Goal: Task Accomplishment & Management: Use online tool/utility

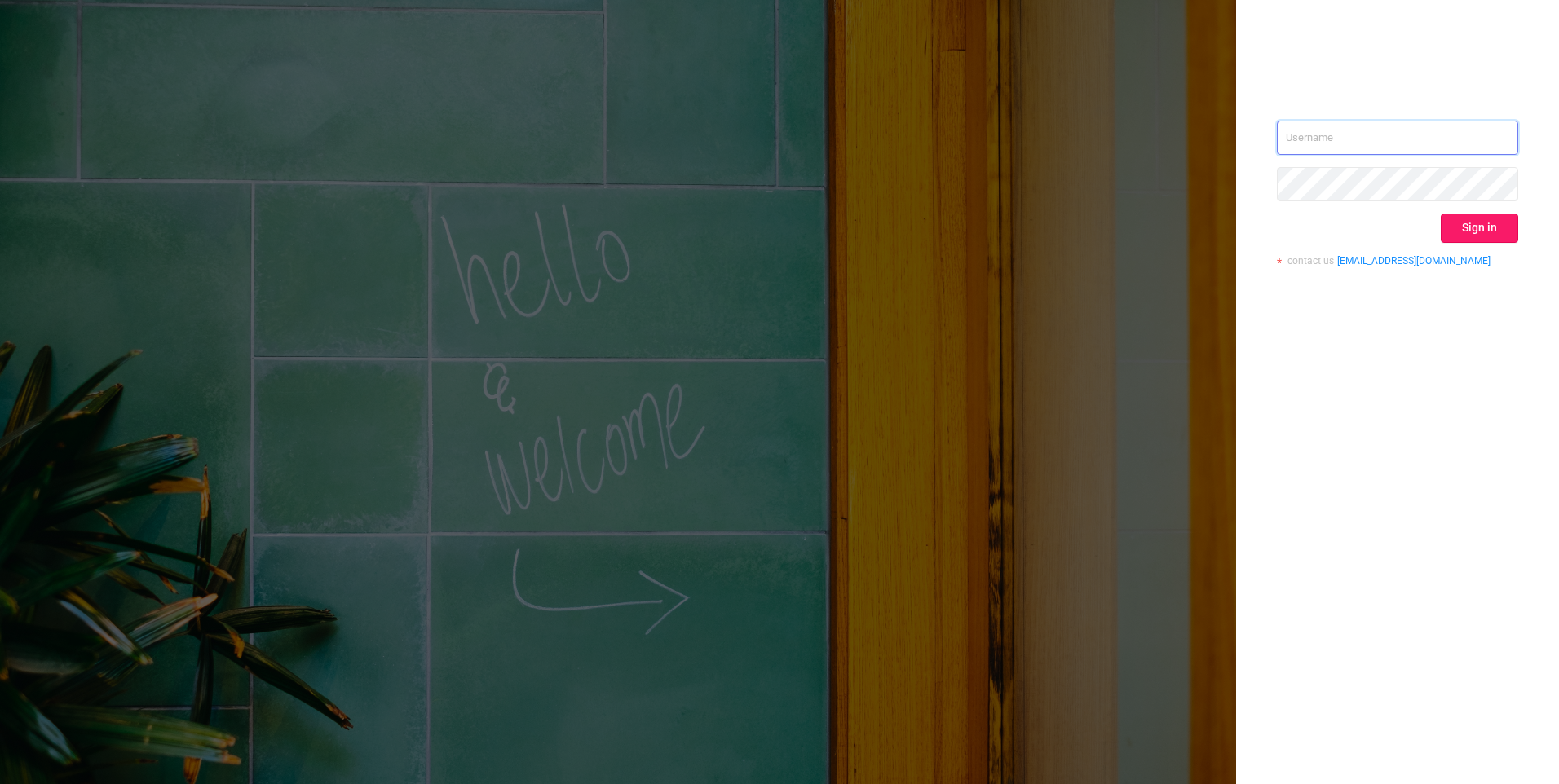
type input "[EMAIL_ADDRESS][DOMAIN_NAME]"
click at [1483, 242] on button "Sign in" at bounding box center [1480, 228] width 78 height 29
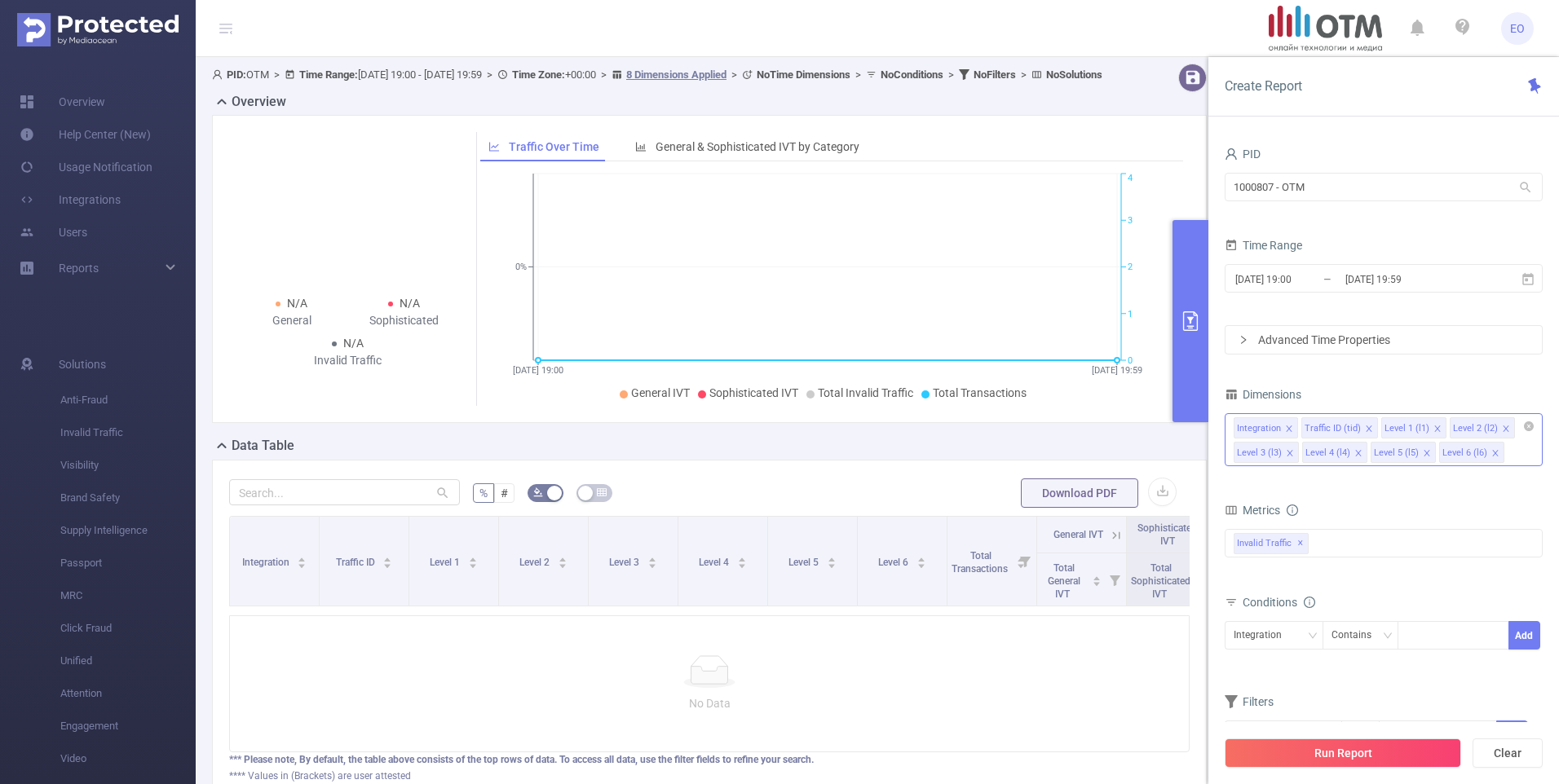
click at [1288, 429] on icon "icon: close" at bounding box center [1289, 429] width 6 height 6
click at [1366, 427] on icon "icon: close" at bounding box center [1370, 429] width 8 height 8
click at [1435, 427] on icon "icon: close" at bounding box center [1439, 429] width 8 height 8
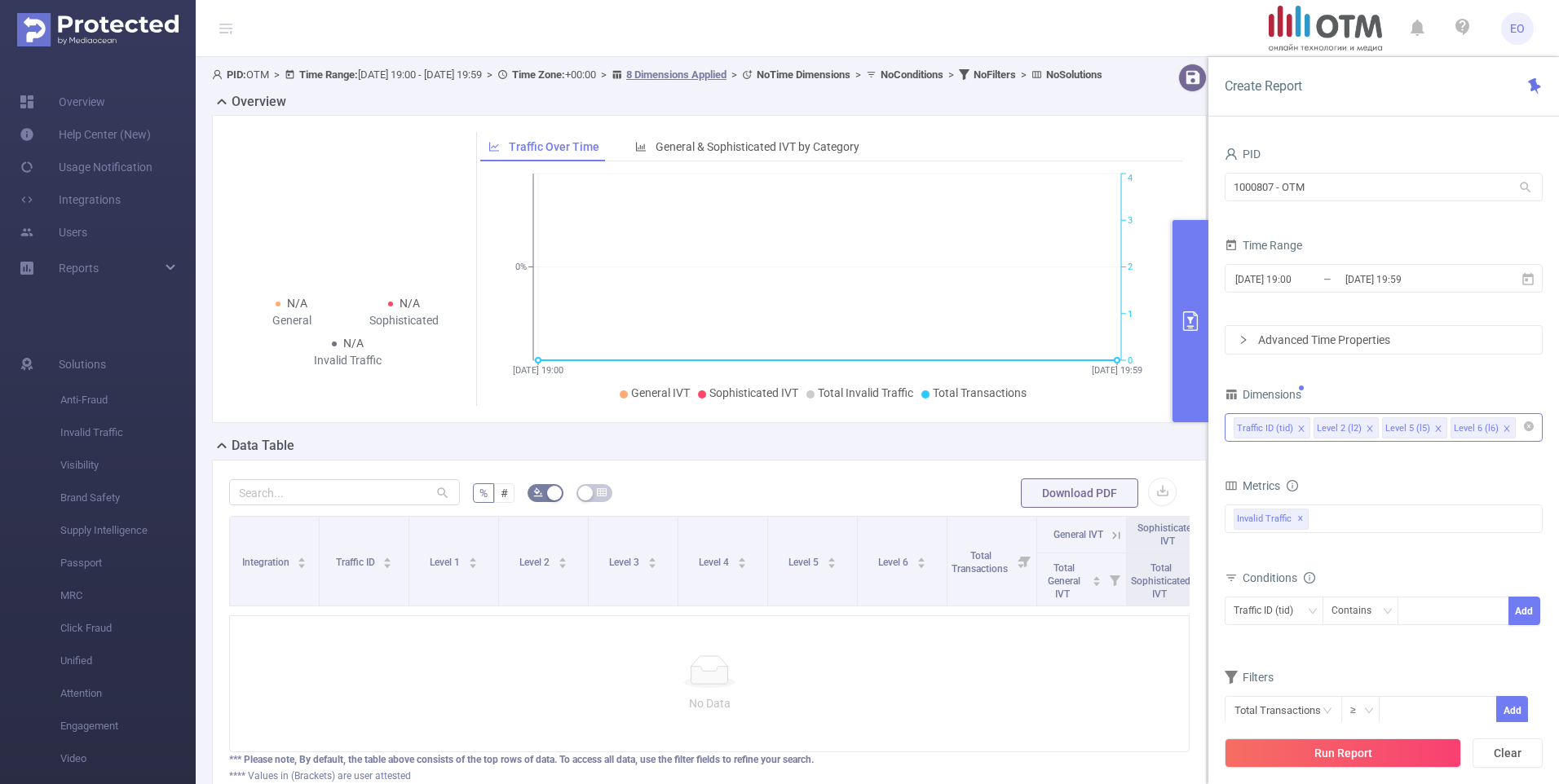
click at [1435, 427] on icon "icon: close" at bounding box center [1439, 429] width 8 height 8
click at [1334, 516] on div "Invalid Traffic ✕" at bounding box center [1384, 518] width 318 height 28
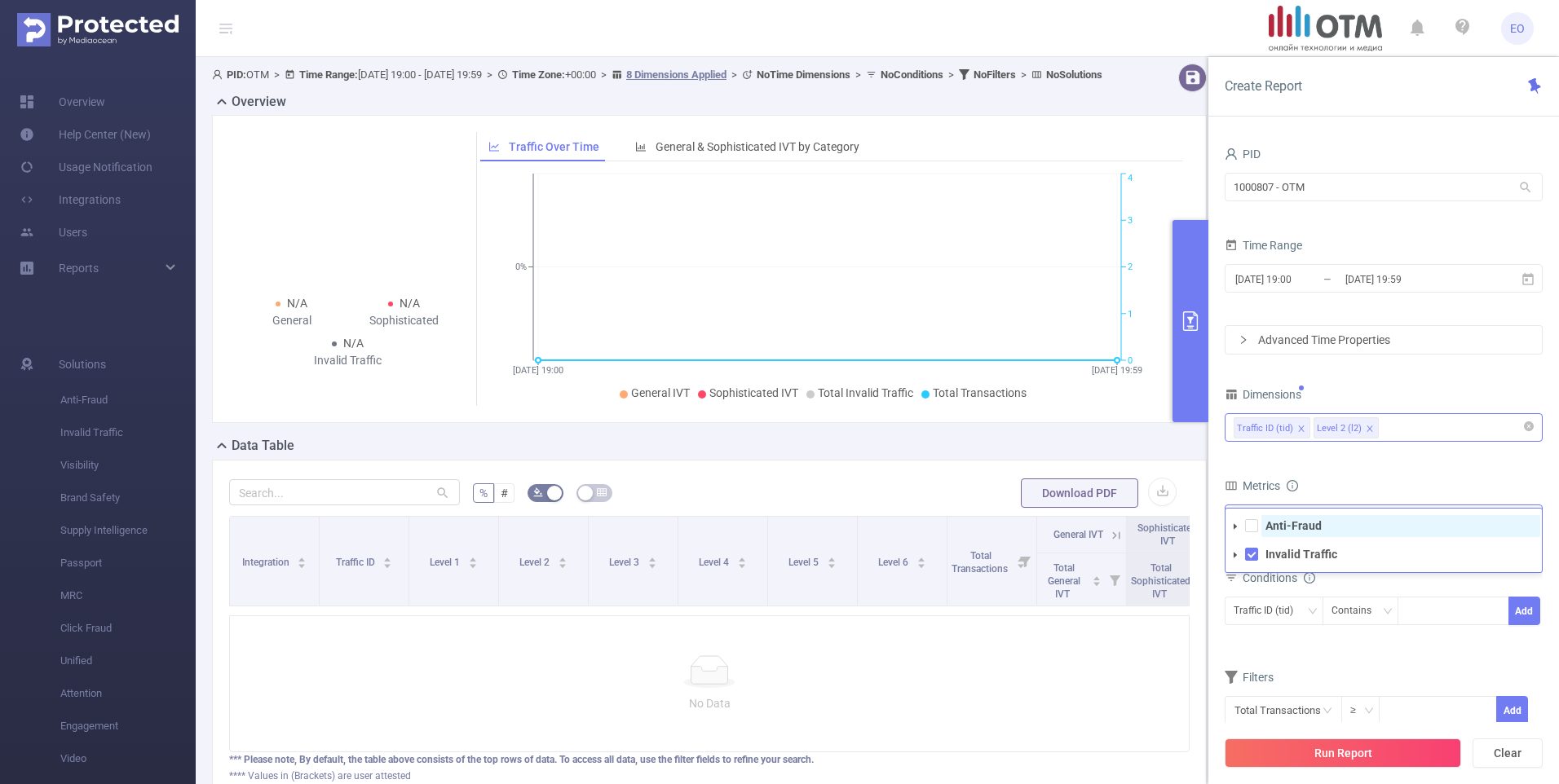
click at [1304, 527] on strong "Anti-Fraud" at bounding box center [1294, 525] width 56 height 13
click at [1336, 474] on form "Dimensions Traffic ID (tid) Level 2 (l2) Metrics bp_total bp_adult bp_arms bp_c…" at bounding box center [1384, 565] width 318 height 363
click at [1354, 609] on div "Contains" at bounding box center [1357, 611] width 51 height 27
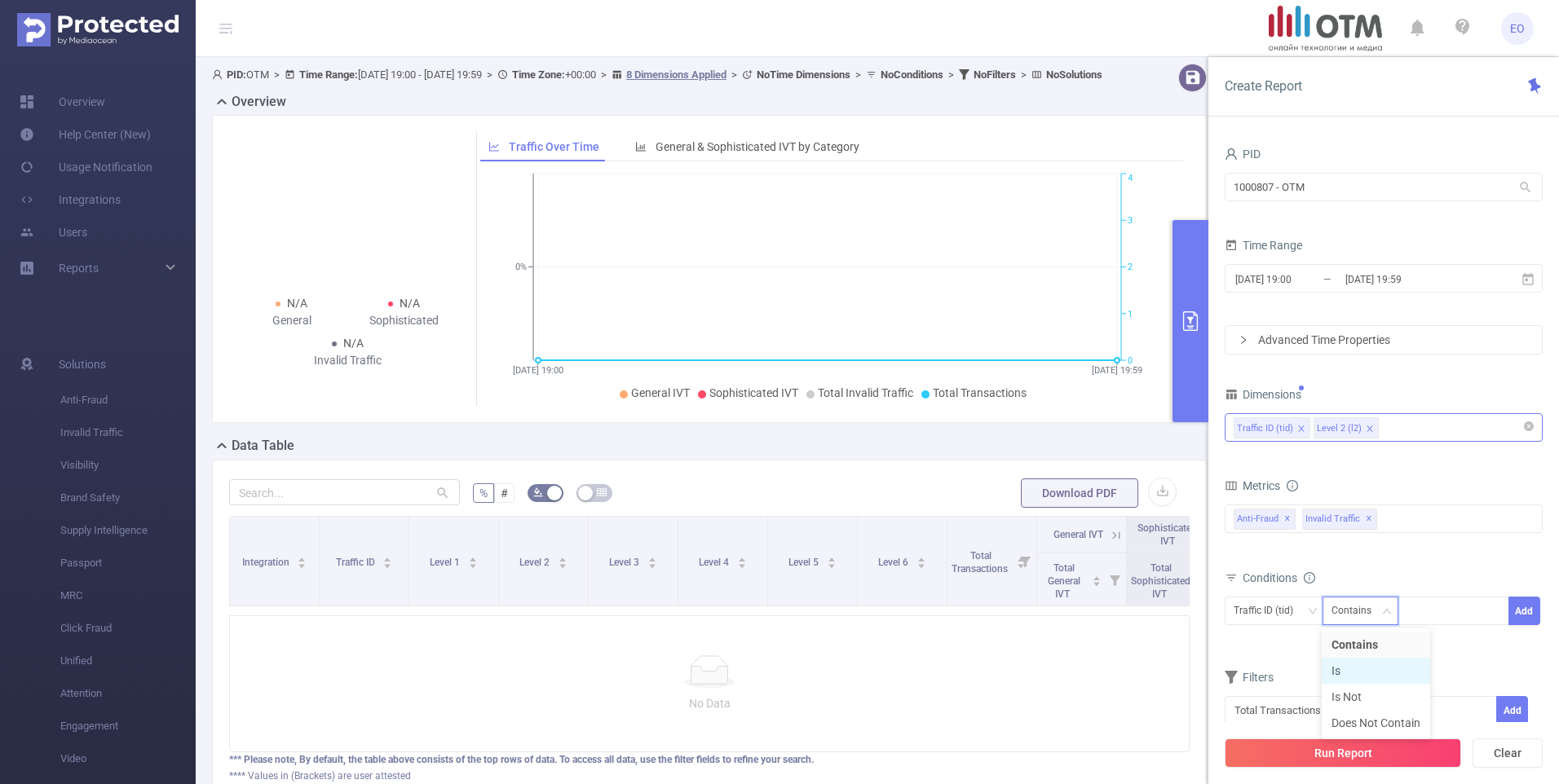
drag, startPoint x: 1347, startPoint y: 670, endPoint x: 1360, endPoint y: 661, distance: 15.8
click at [1347, 670] on li "Is" at bounding box center [1377, 670] width 109 height 26
click at [1439, 604] on div at bounding box center [1453, 611] width 94 height 27
type input "alfasensor"
click at [1523, 600] on button "Add" at bounding box center [1524, 610] width 32 height 28
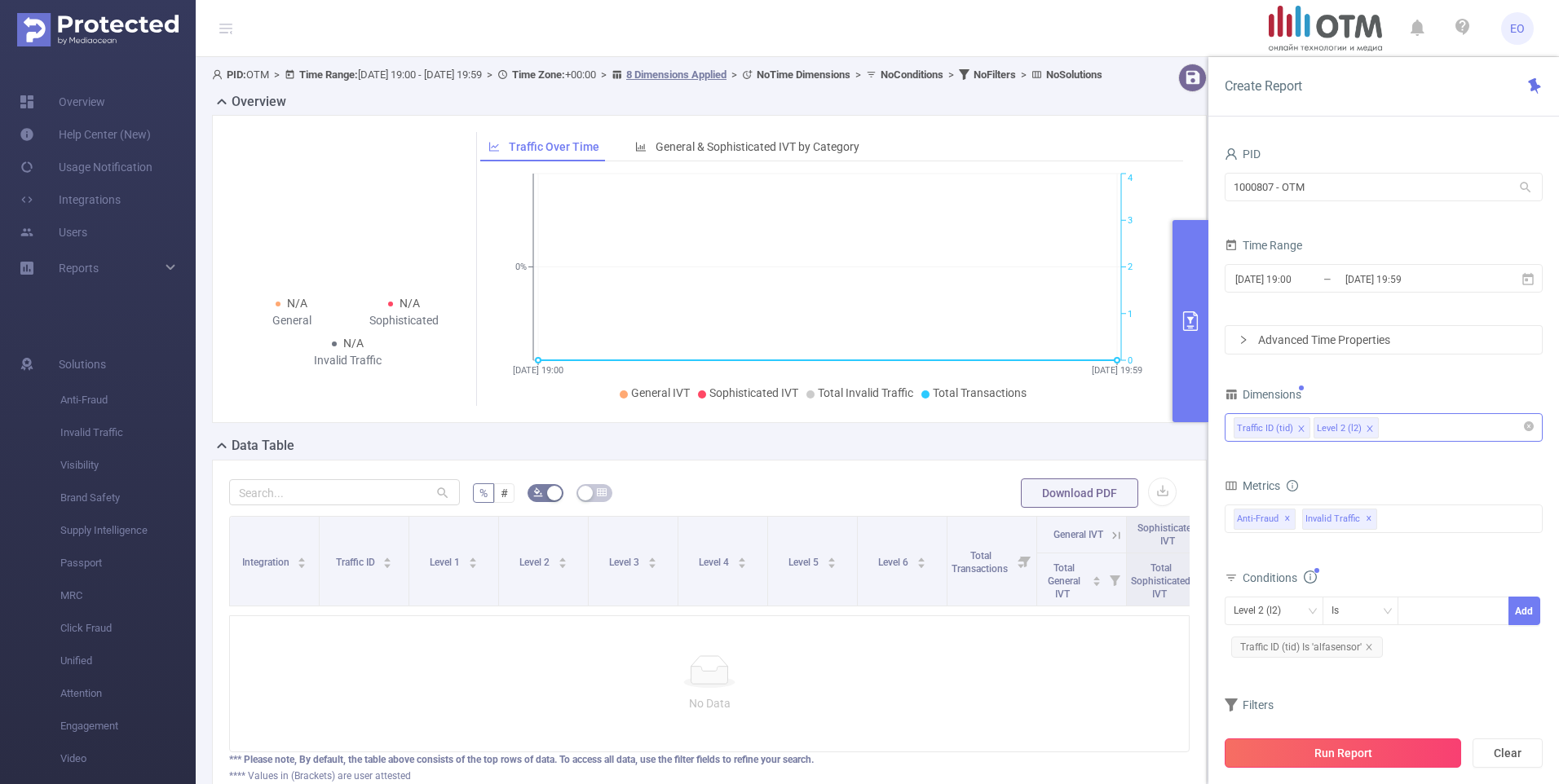
click at [1340, 761] on button "Run Report" at bounding box center [1343, 753] width 237 height 29
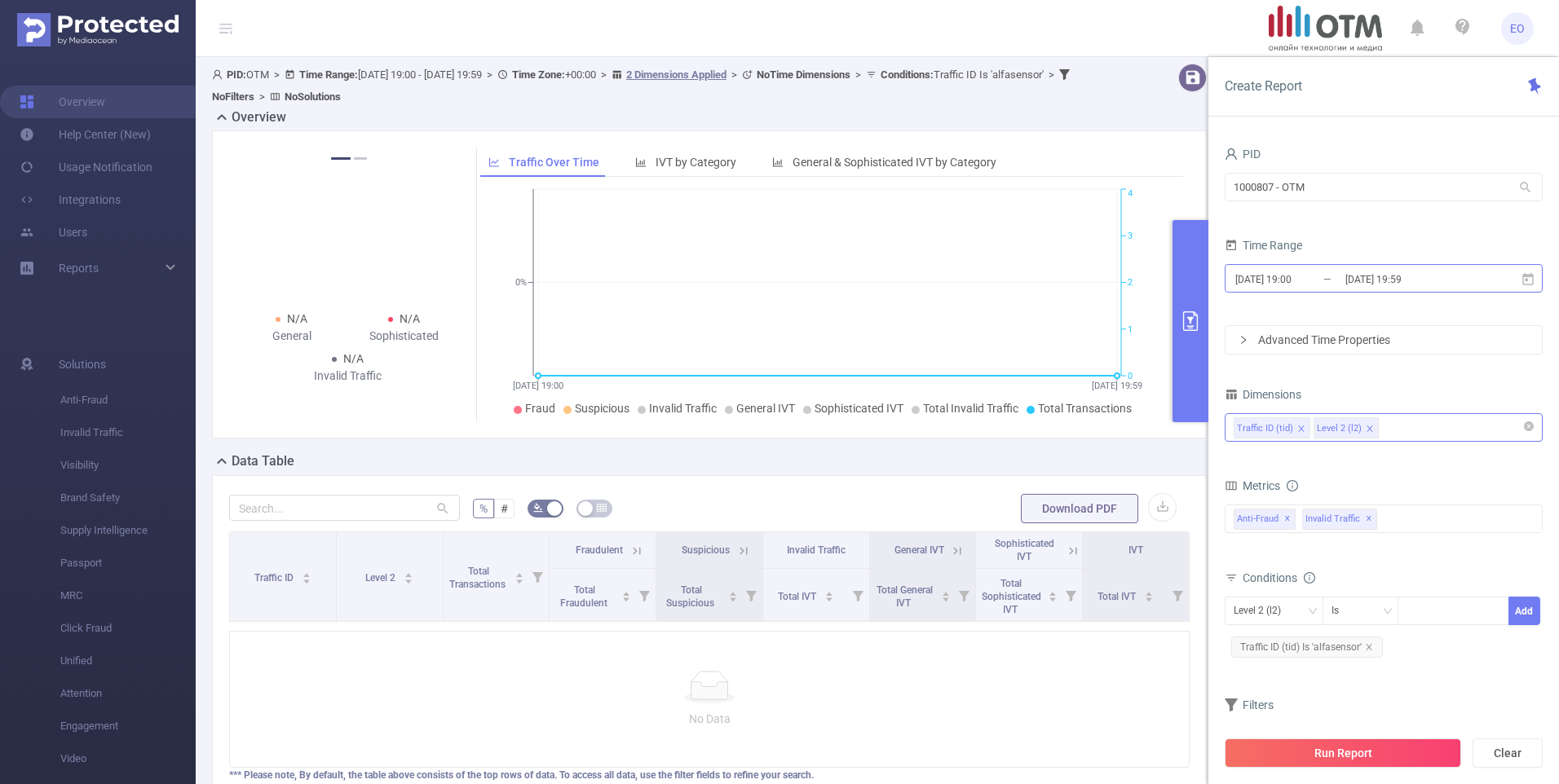
click at [1298, 282] on input "[DATE] 19:00" at bounding box center [1300, 278] width 132 height 22
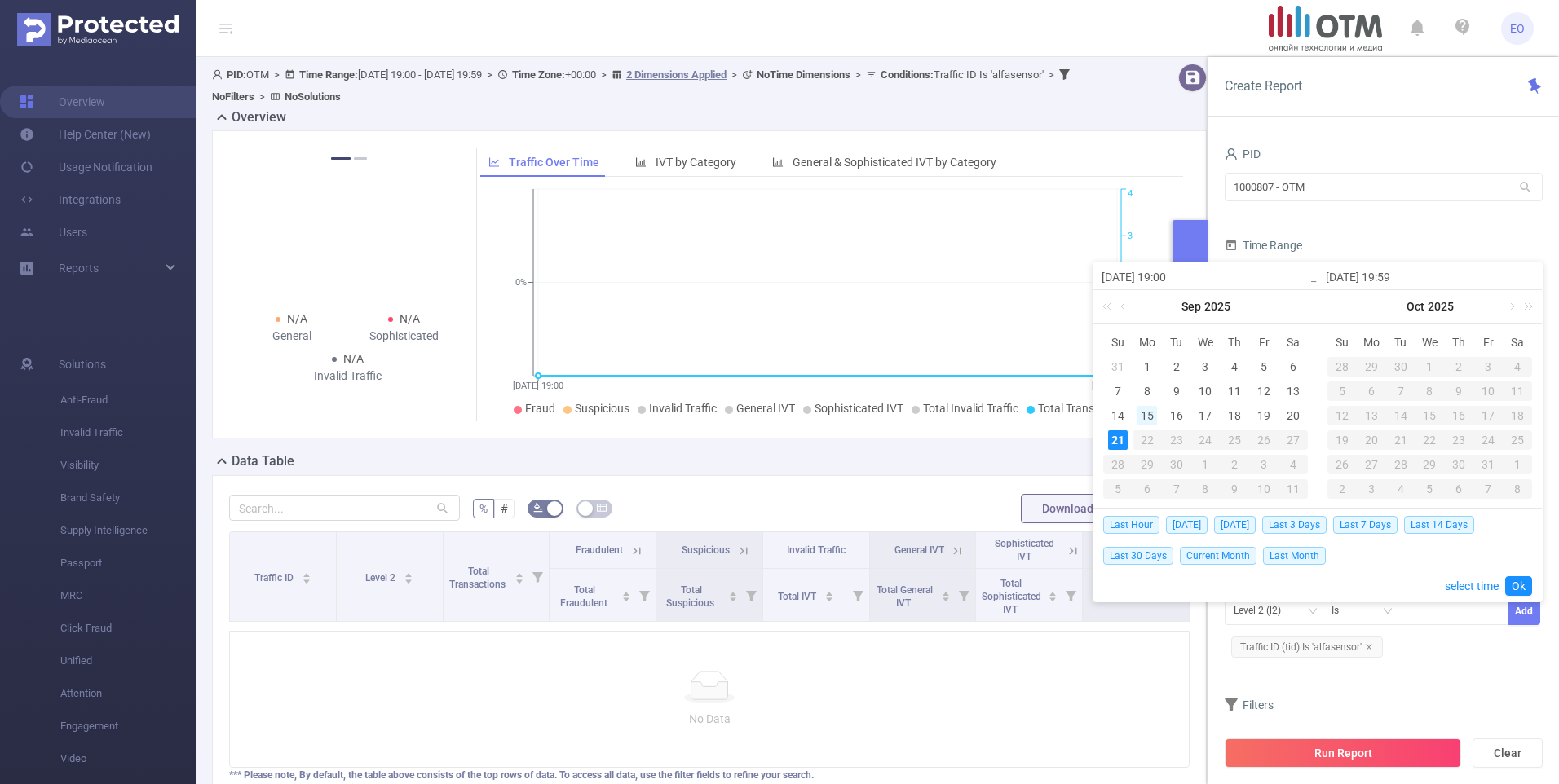
click at [1149, 410] on div "15" at bounding box center [1147, 415] width 19 height 19
click at [1123, 436] on div "21" at bounding box center [1118, 441] width 19 height 19
type input "[DATE] 19:00"
click at [1518, 580] on link "Ok" at bounding box center [1519, 586] width 27 height 19
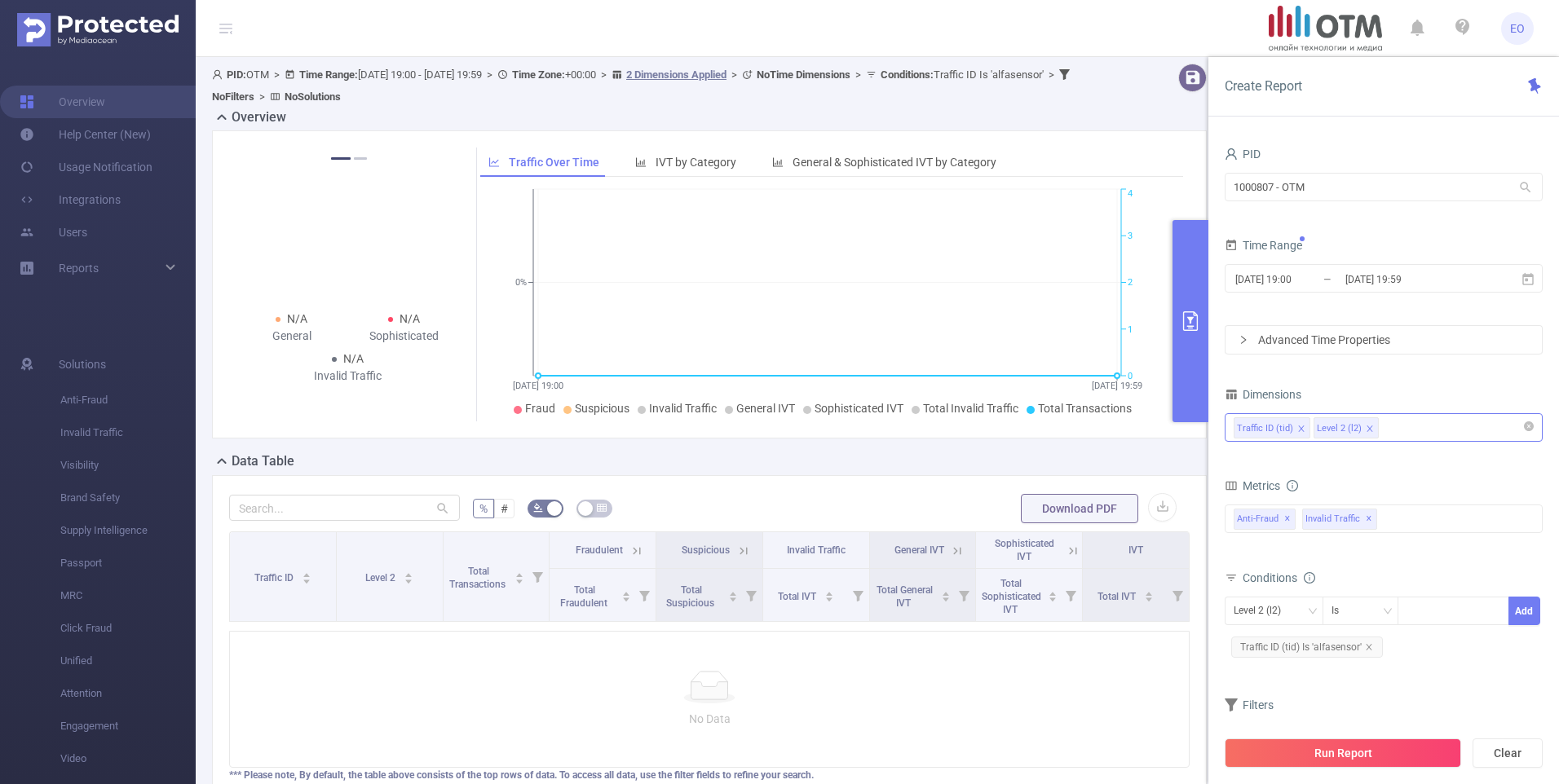
click at [1426, 420] on div "Traffic ID (tid) Level 2 (l2)" at bounding box center [1383, 428] width 300 height 27
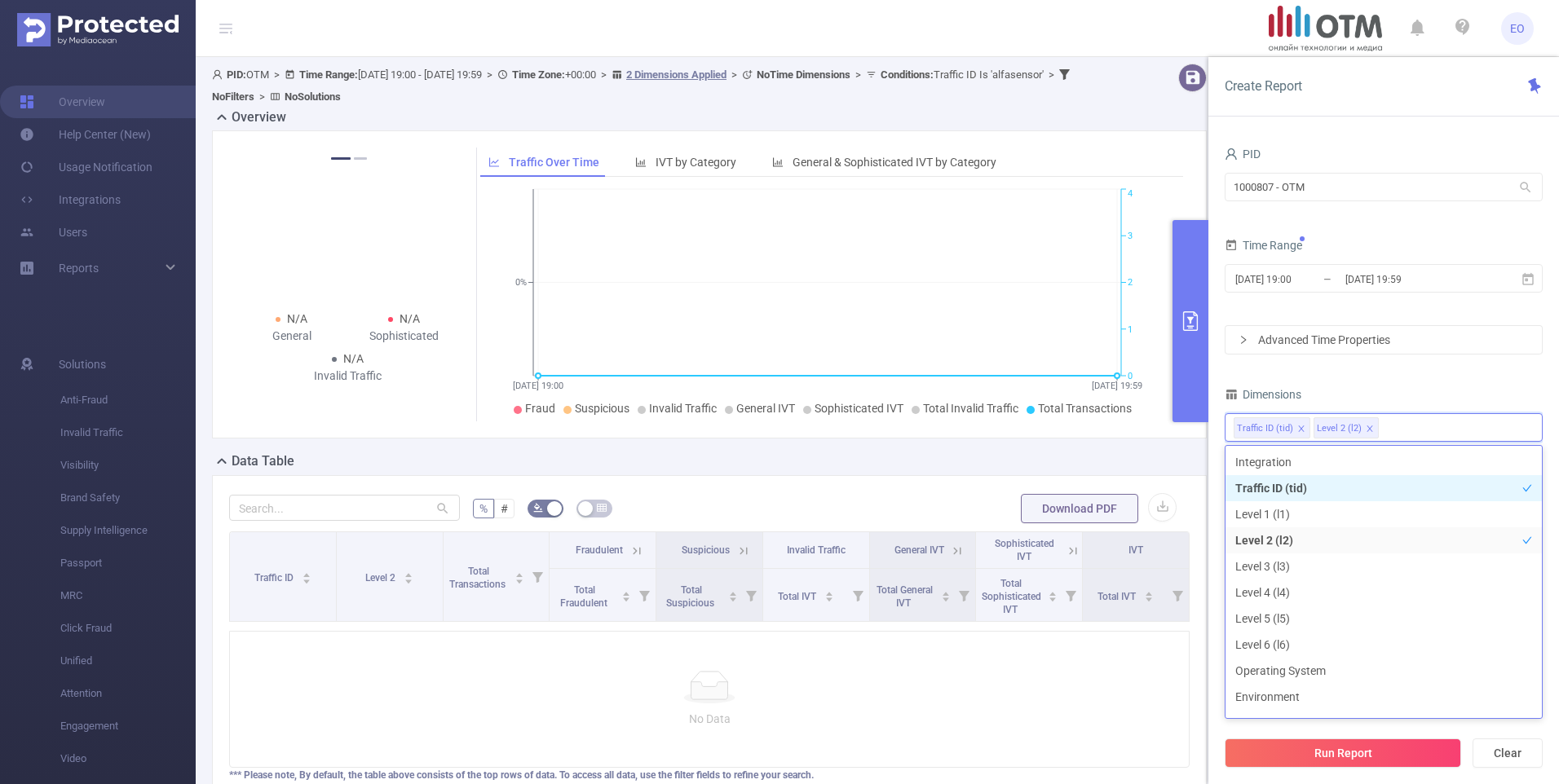
click at [1444, 393] on div "Dimensions" at bounding box center [1384, 397] width 318 height 27
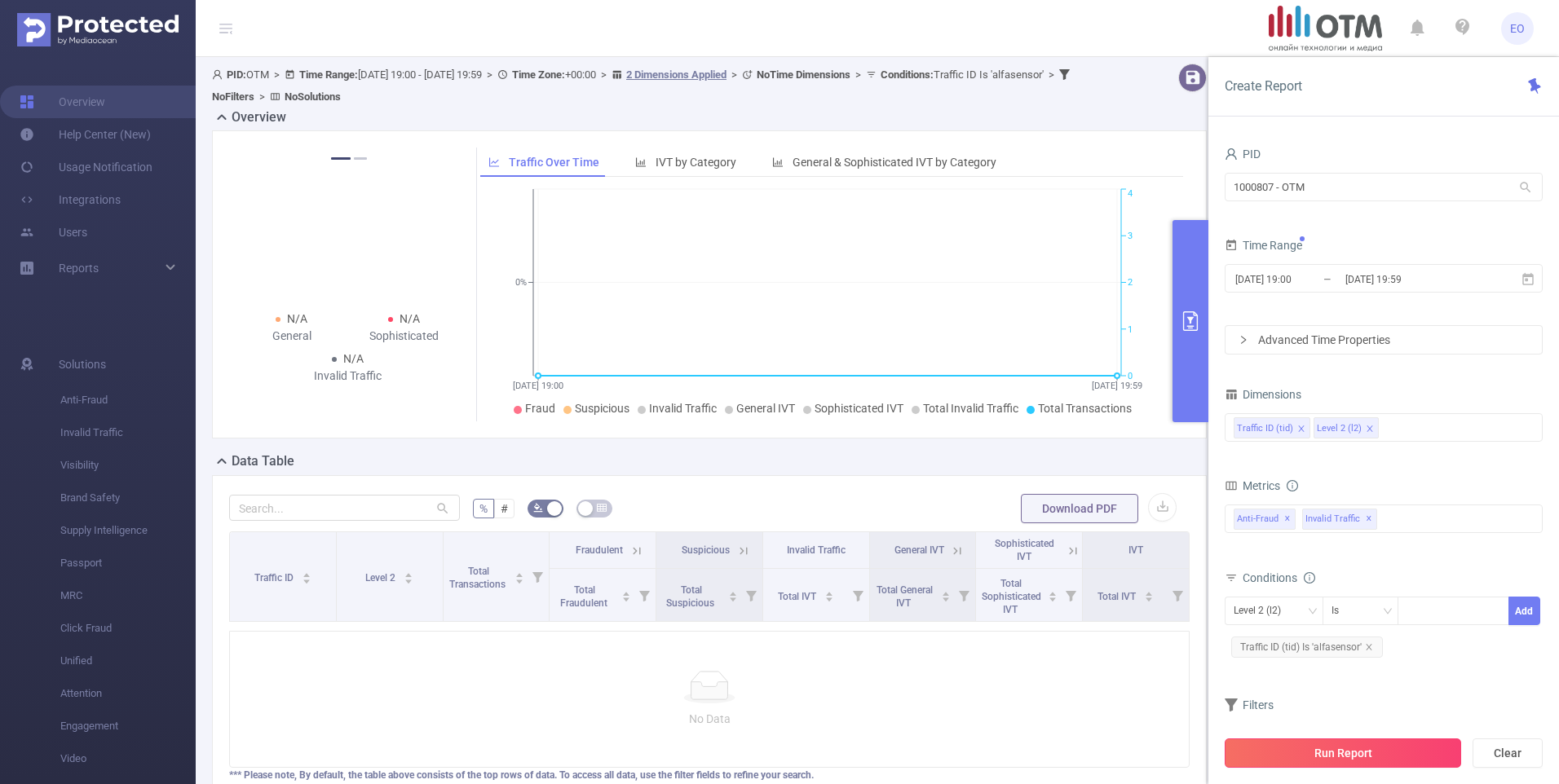
click at [1319, 747] on button "Run Report" at bounding box center [1343, 753] width 237 height 29
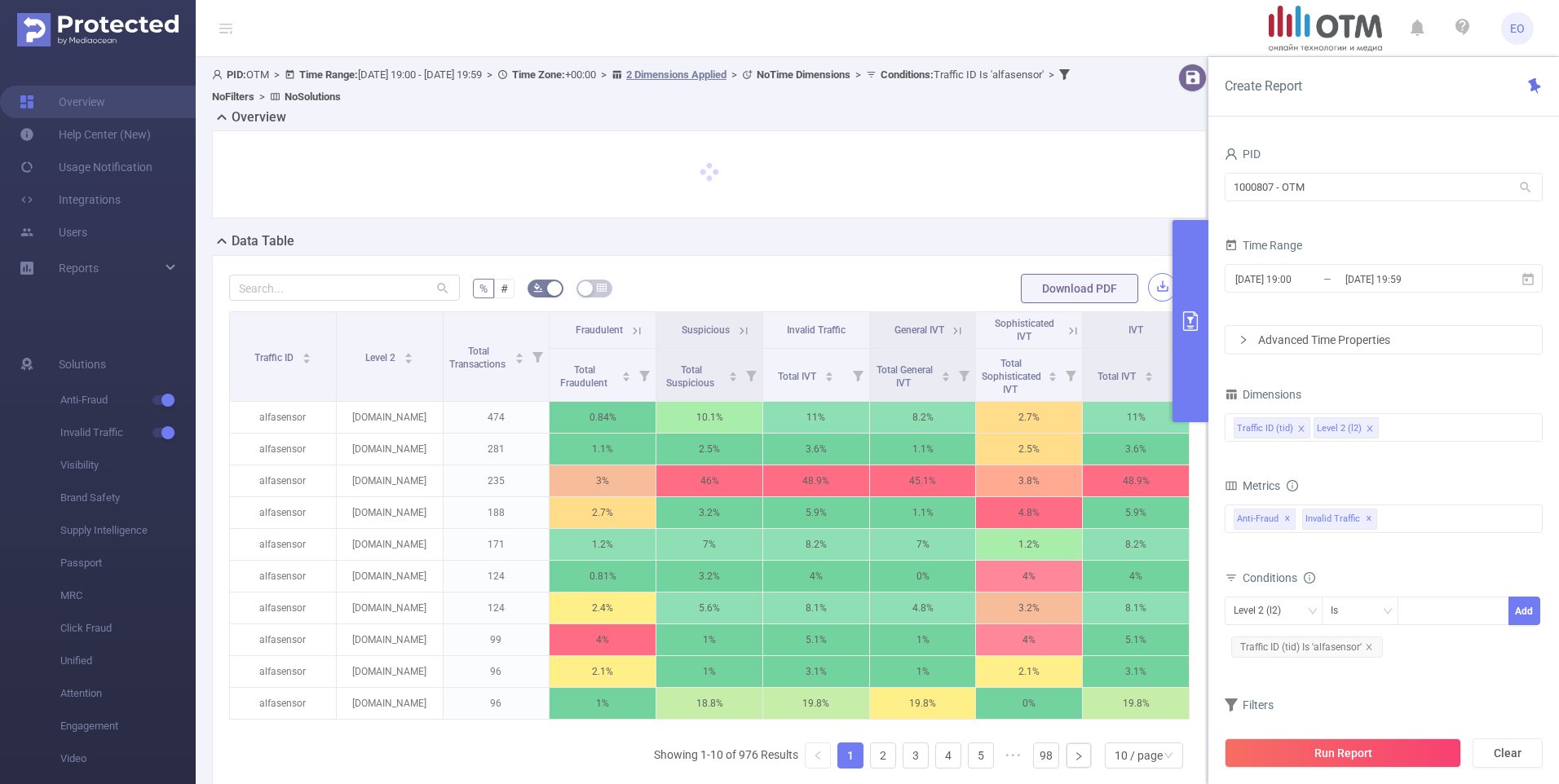
click at [1160, 284] on button "button" at bounding box center [1162, 286] width 28 height 28
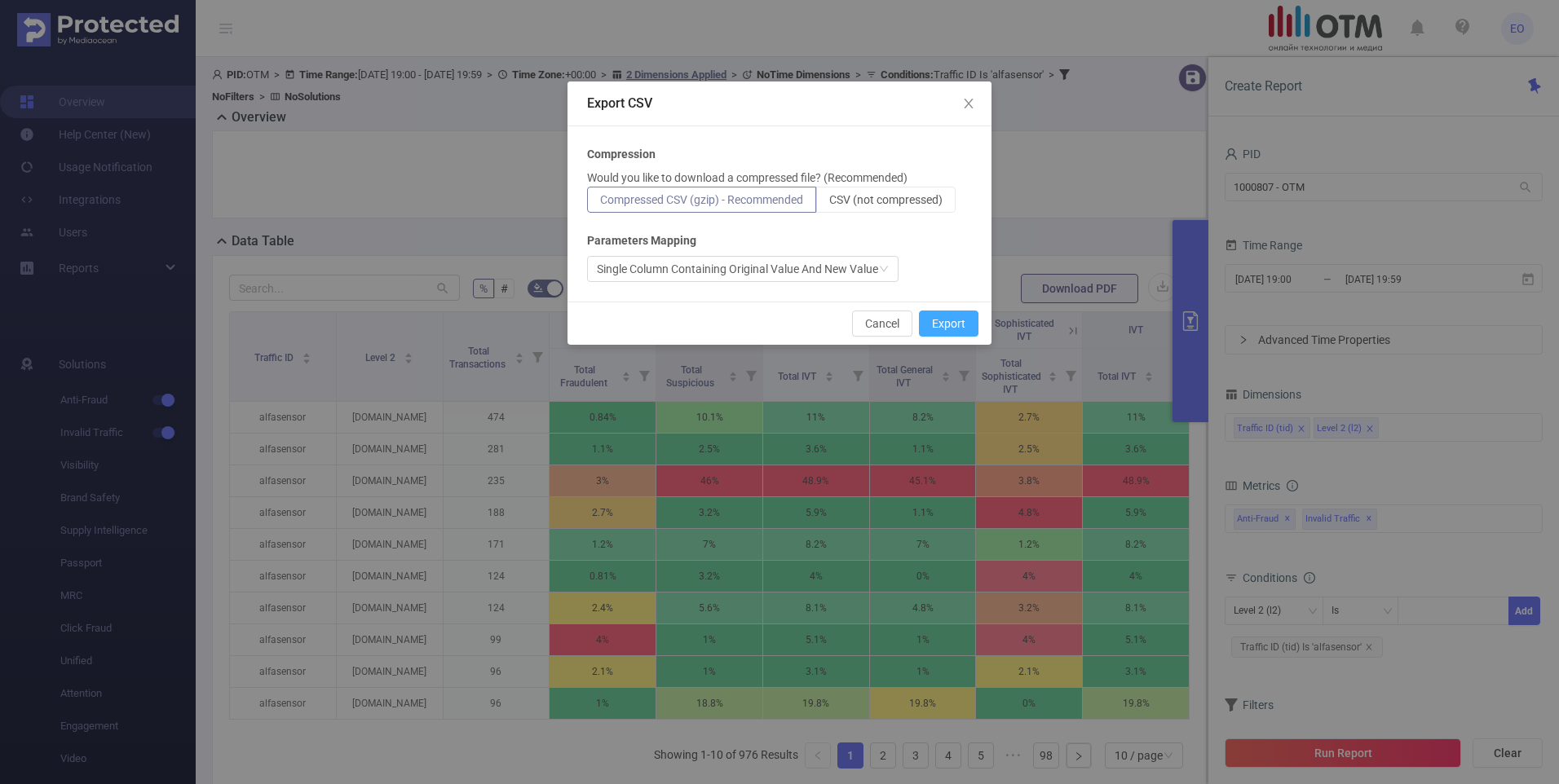
click at [947, 330] on button "Export" at bounding box center [948, 323] width 59 height 26
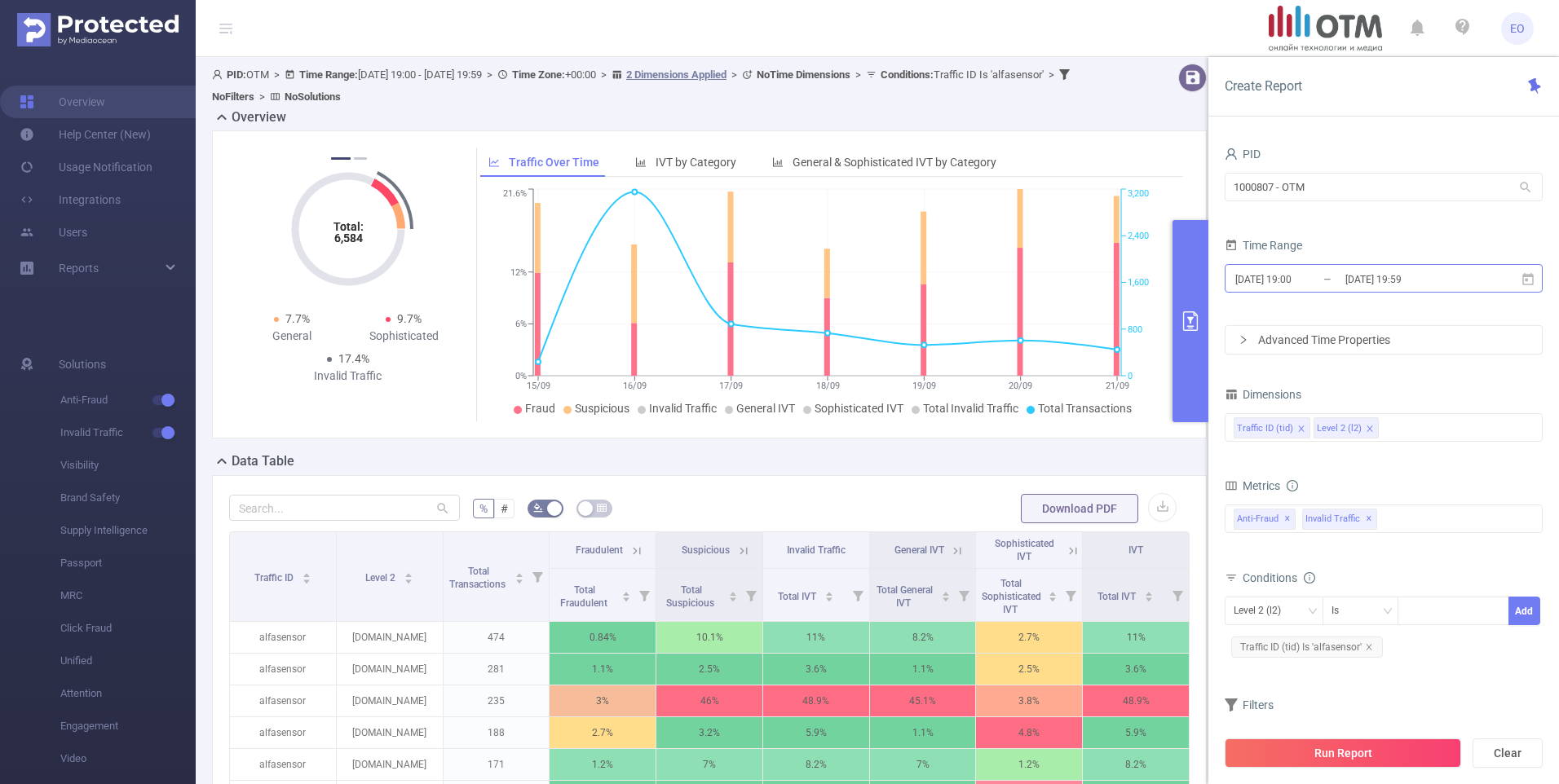
click at [1399, 271] on input "[DATE] 19:59" at bounding box center [1410, 278] width 132 height 22
click at [1345, 222] on form "PID 1000807 - OTM 1000807 - OTM Time Range [DATE] 19:00 _ [DATE] 19:59 Advanced…" at bounding box center [1384, 248] width 318 height 212
click at [1300, 426] on icon "icon: close" at bounding box center [1302, 429] width 8 height 8
click at [1371, 646] on icon "icon: close" at bounding box center [1369, 647] width 8 height 8
click at [1299, 428] on icon "icon: close" at bounding box center [1302, 429] width 8 height 8
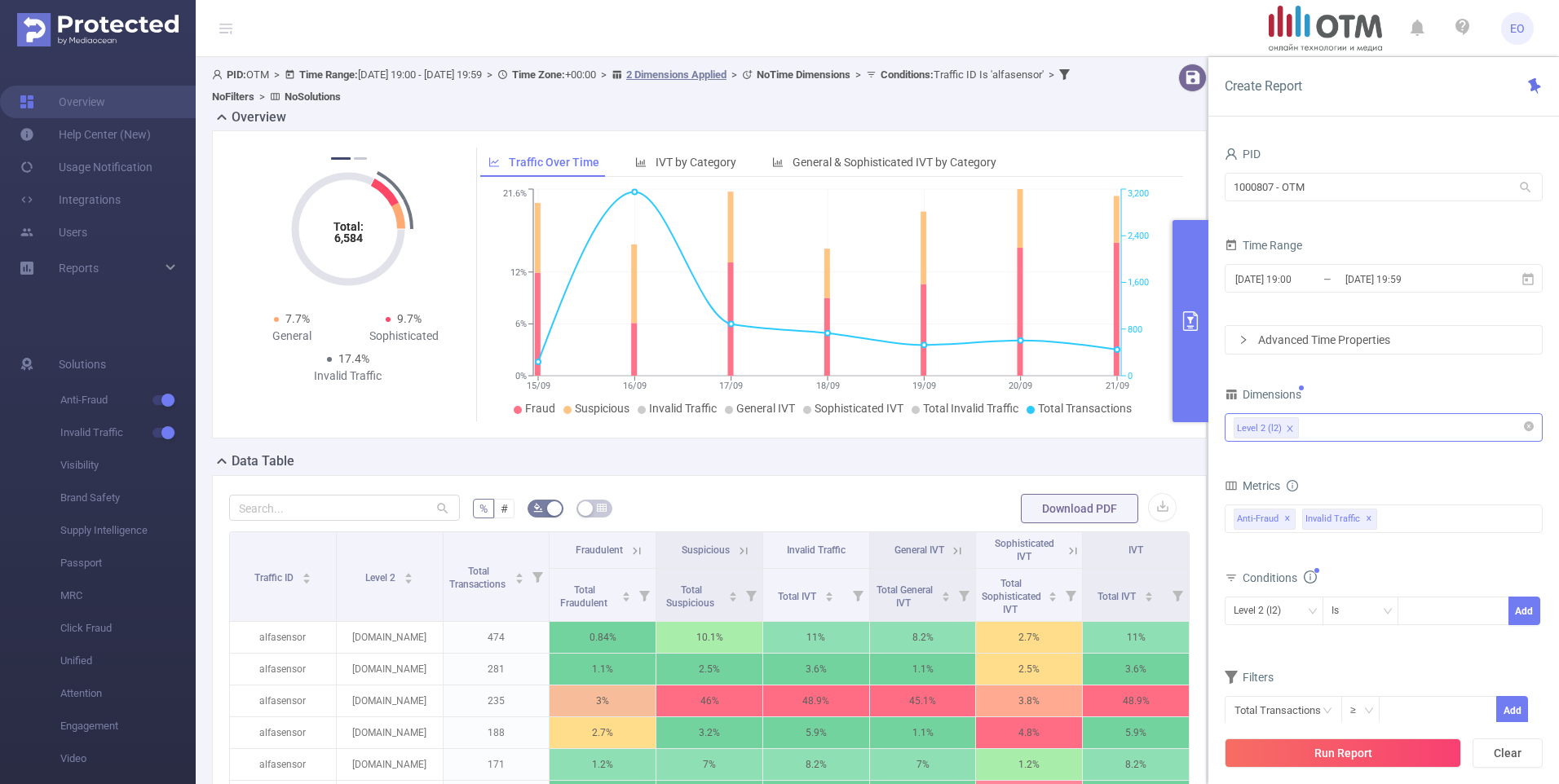
click at [1384, 427] on div "Level 2 (l2)" at bounding box center [1383, 428] width 300 height 27
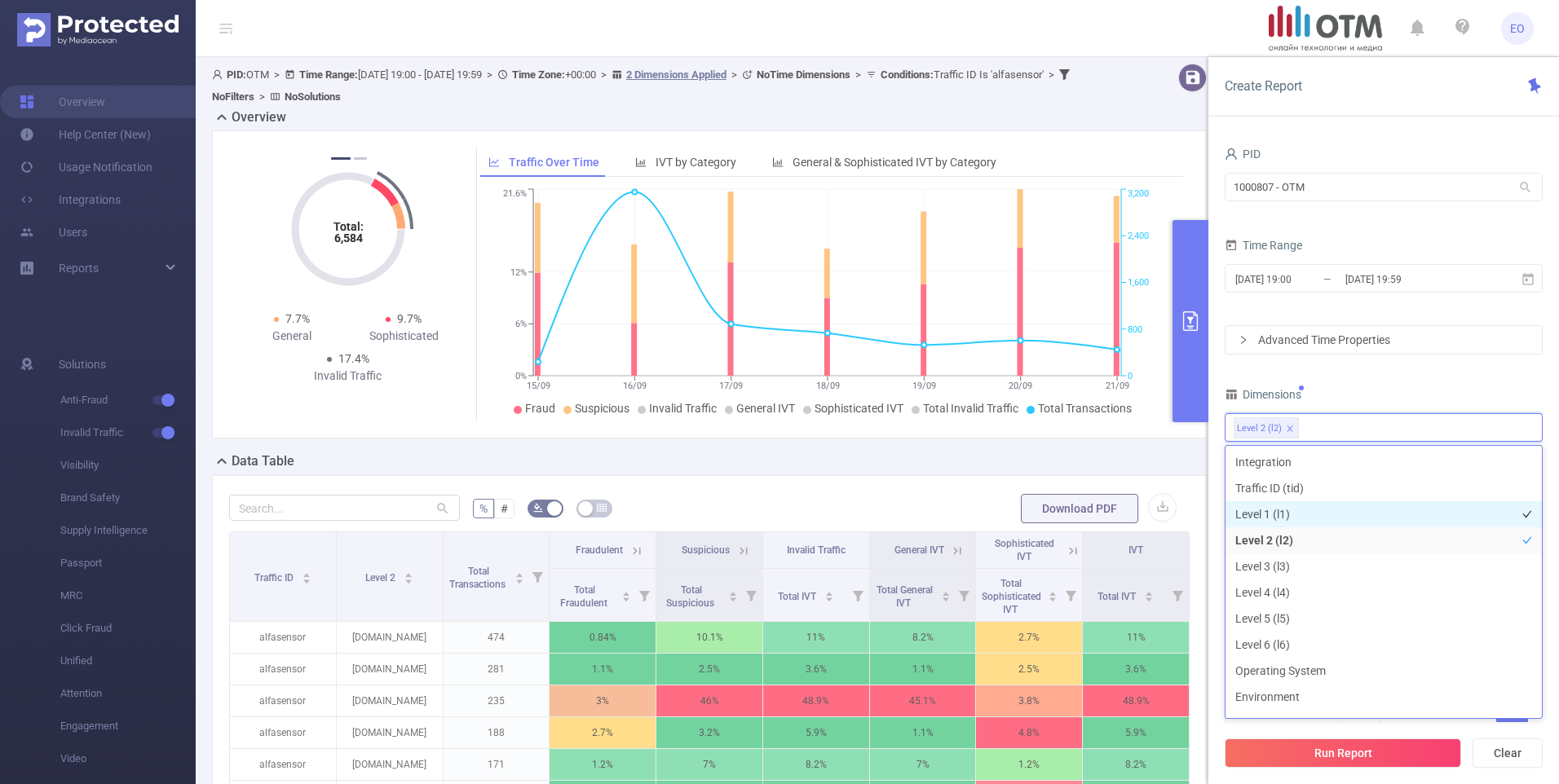
click at [1296, 511] on li "Level 1 (l1)" at bounding box center [1384, 514] width 316 height 26
click at [1365, 385] on div "Dimensions" at bounding box center [1384, 397] width 318 height 27
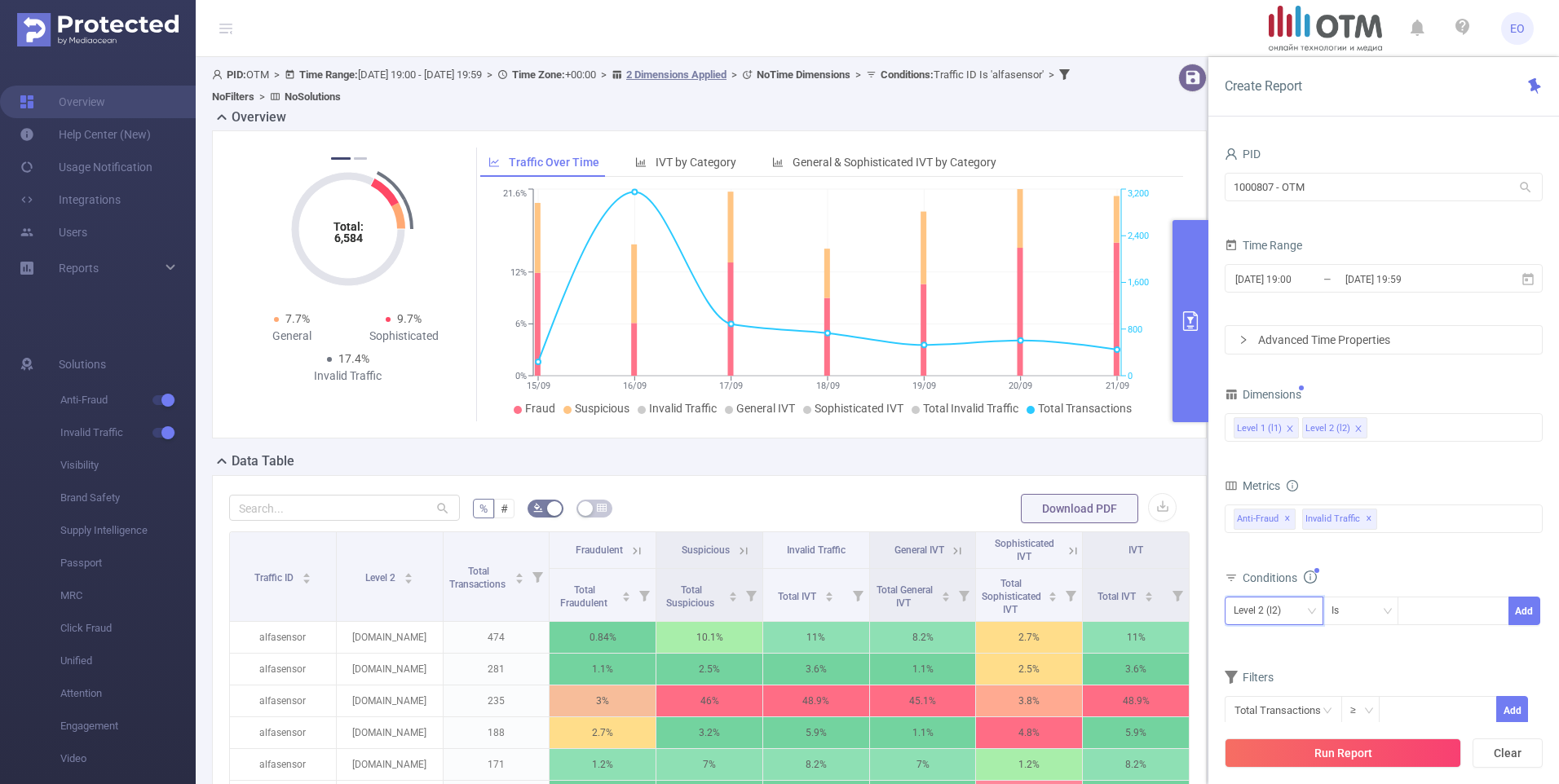
click at [1261, 612] on div "Level 2 (l2)" at bounding box center [1263, 611] width 58 height 27
drag, startPoint x: 1267, startPoint y: 640, endPoint x: 1339, endPoint y: 630, distance: 72.7
click at [1267, 641] on li "Level 1 (l1)" at bounding box center [1275, 644] width 99 height 26
click at [1446, 605] on div at bounding box center [1453, 611] width 94 height 27
type input "9"
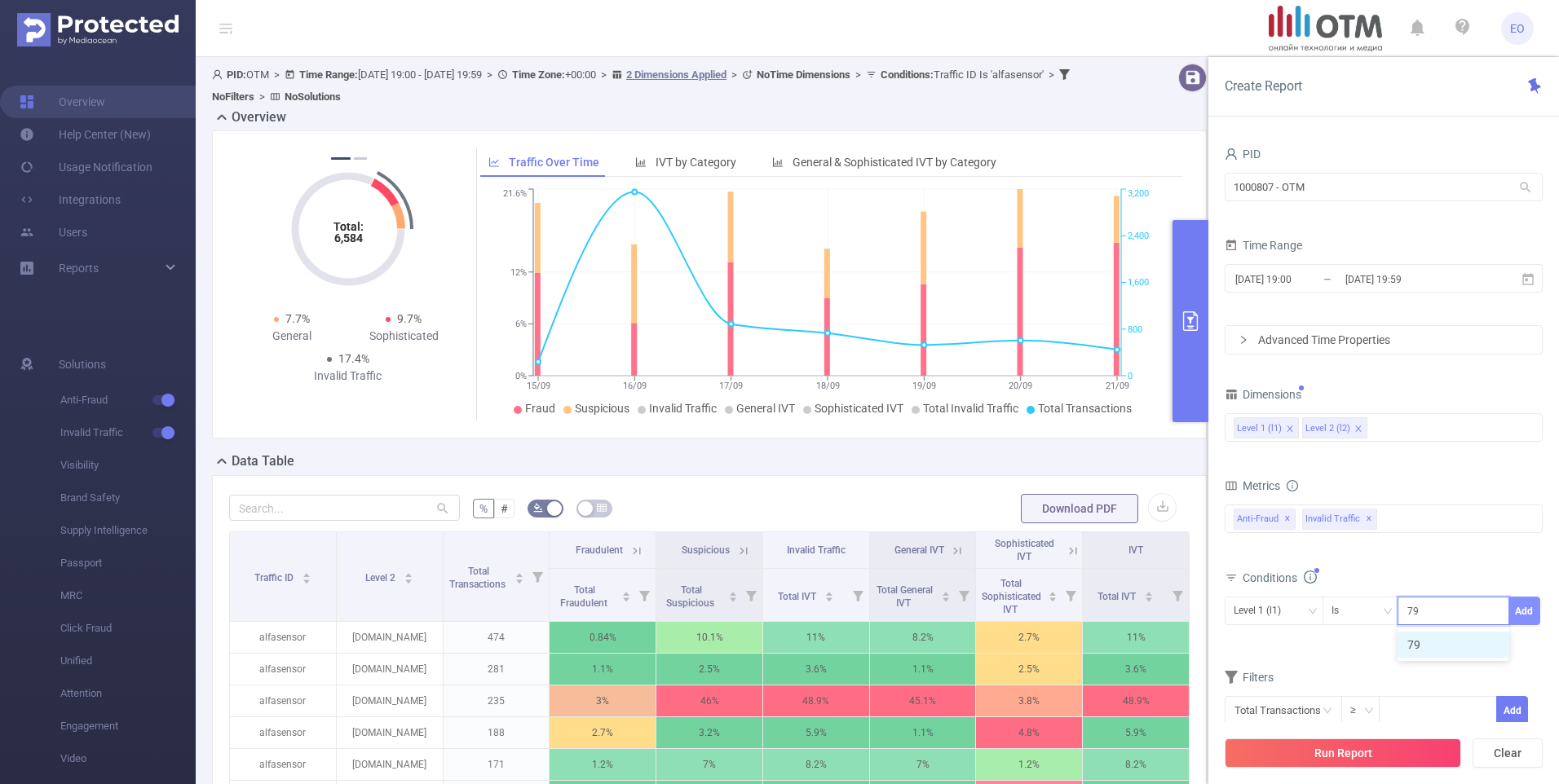
type input "79"
click at [1528, 607] on button "Add" at bounding box center [1524, 610] width 32 height 28
click at [1334, 749] on button "Run Report" at bounding box center [1343, 753] width 237 height 29
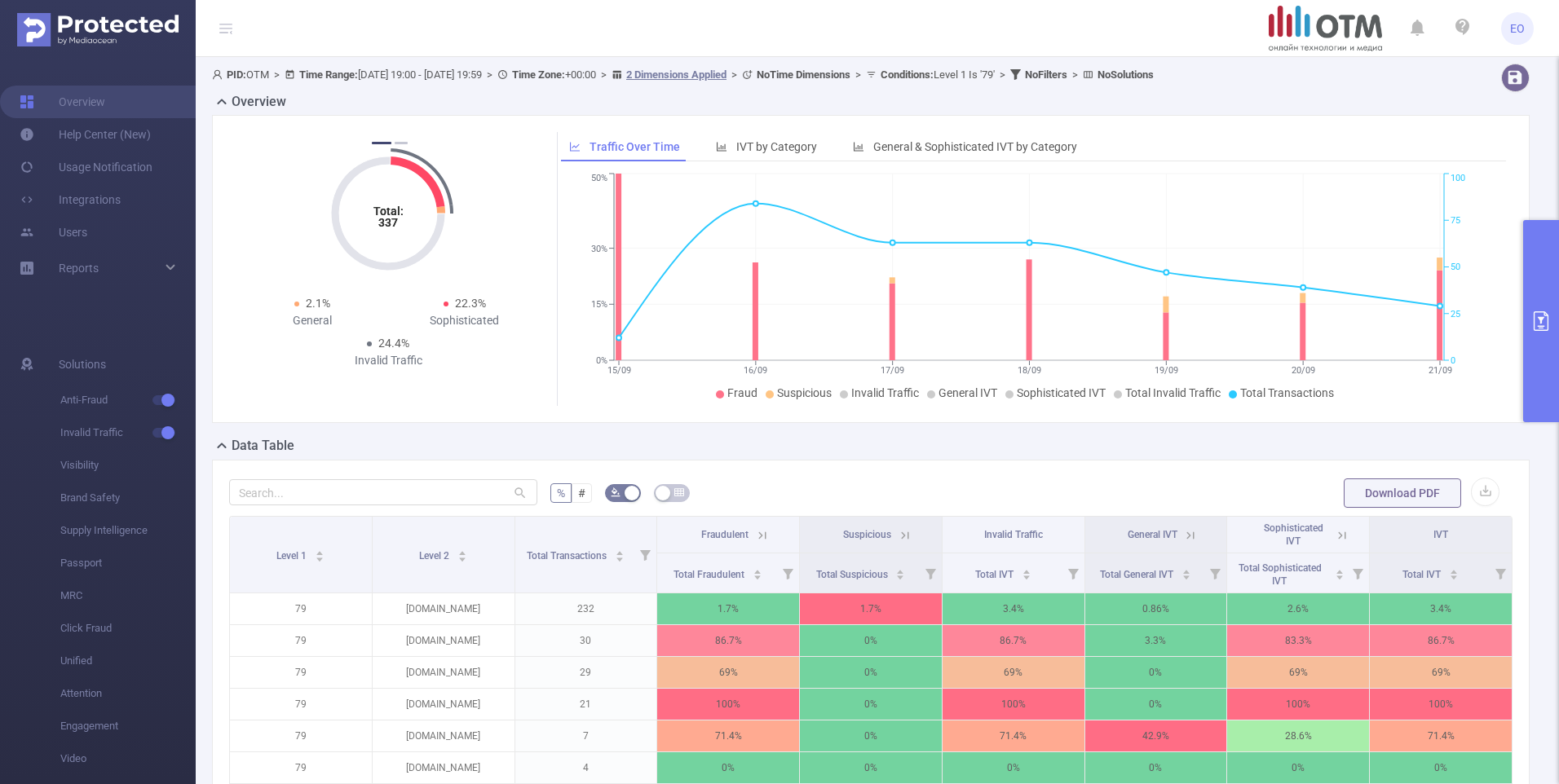
click at [1538, 351] on button "primary" at bounding box center [1541, 321] width 36 height 202
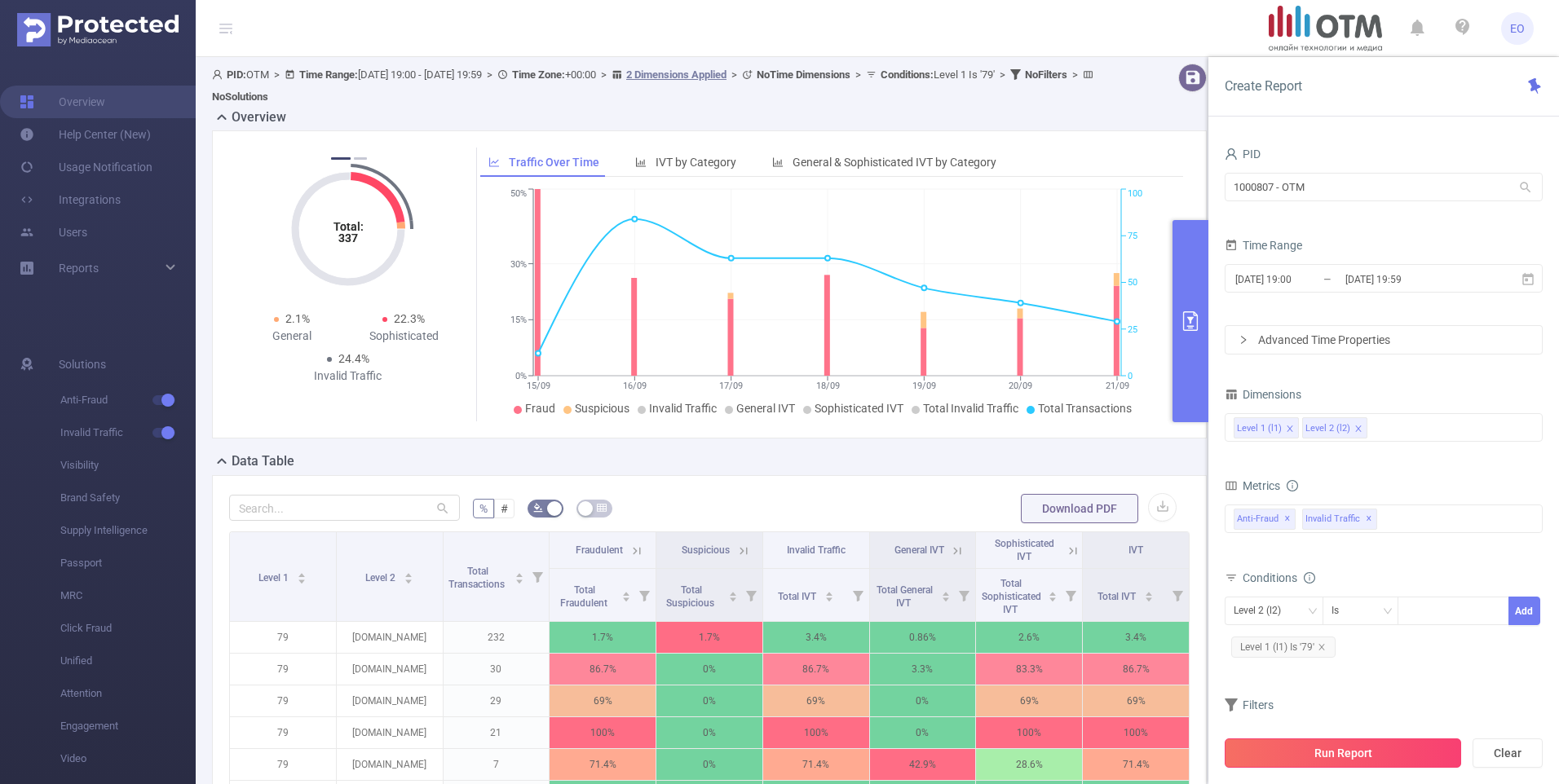
click at [1374, 754] on button "Run Report" at bounding box center [1343, 753] width 237 height 29
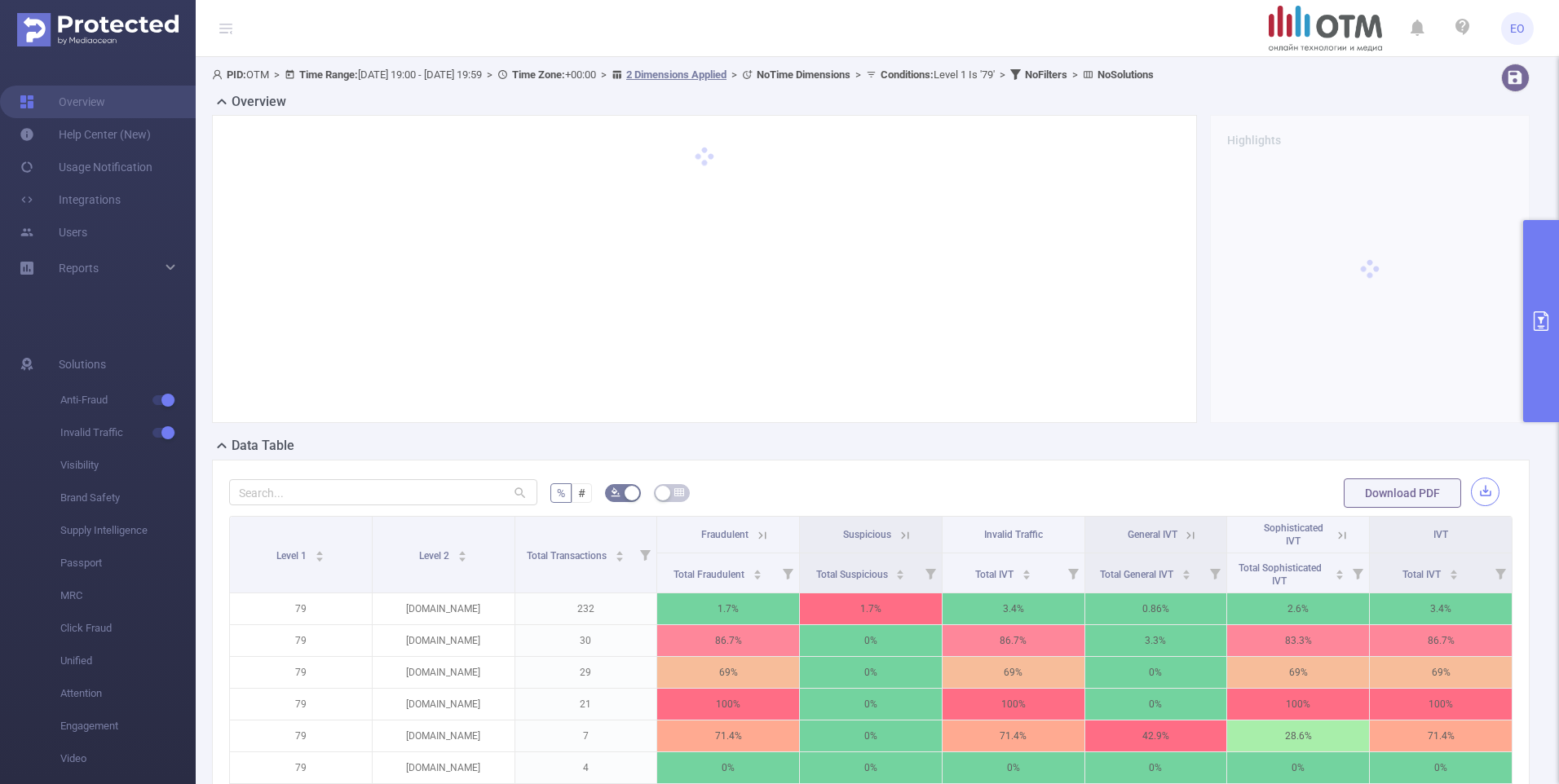
click at [1480, 482] on button "button" at bounding box center [1485, 491] width 28 height 28
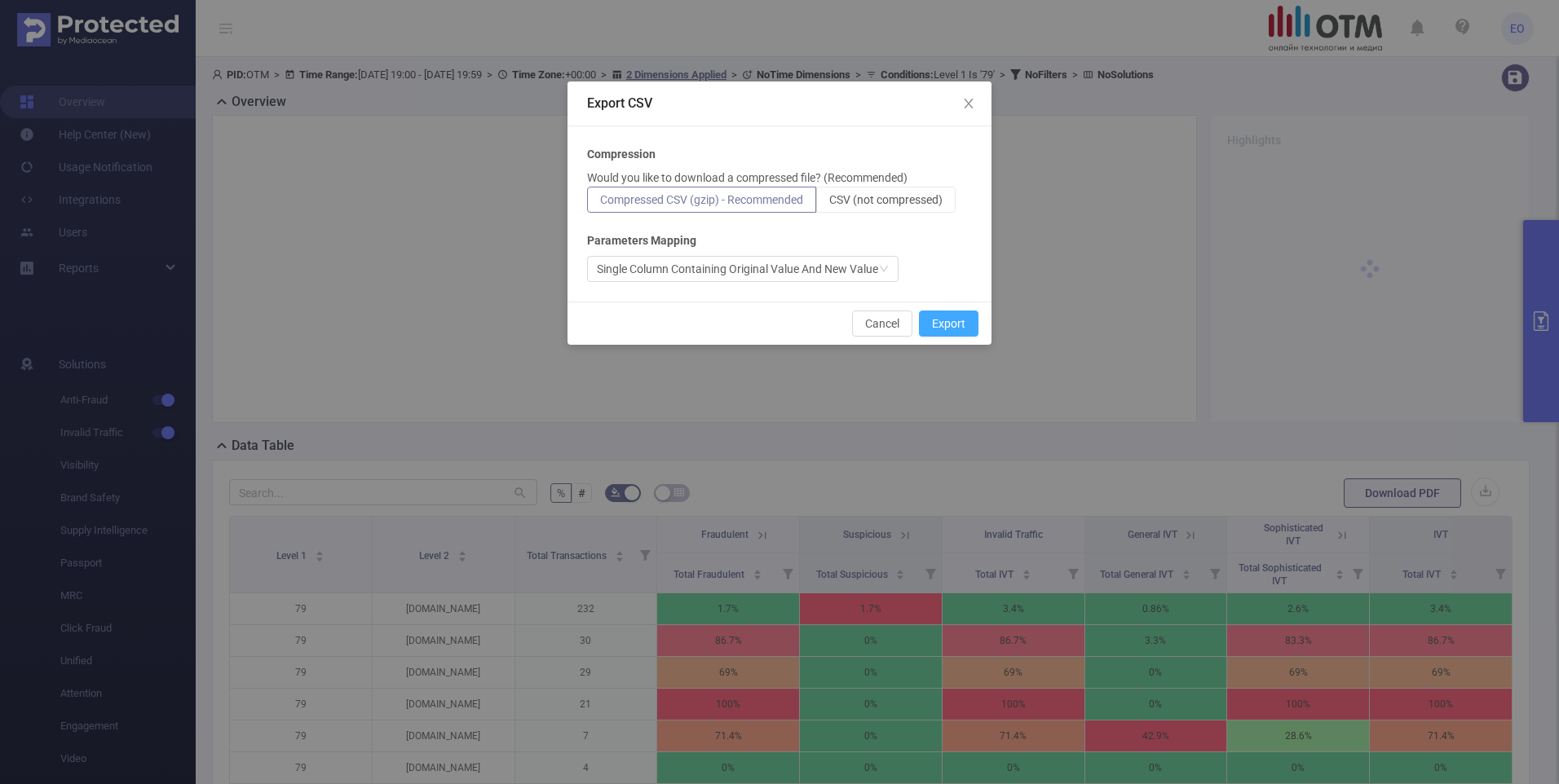
click at [962, 325] on button "Export" at bounding box center [948, 323] width 59 height 26
